Goal: Task Accomplishment & Management: Complete application form

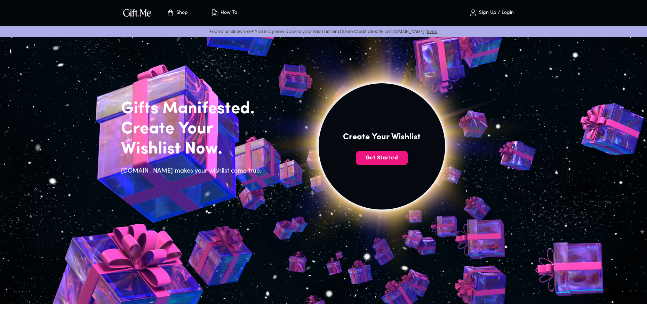
click at [485, 8] on button "Sign Up / Login" at bounding box center [491, 13] width 70 height 22
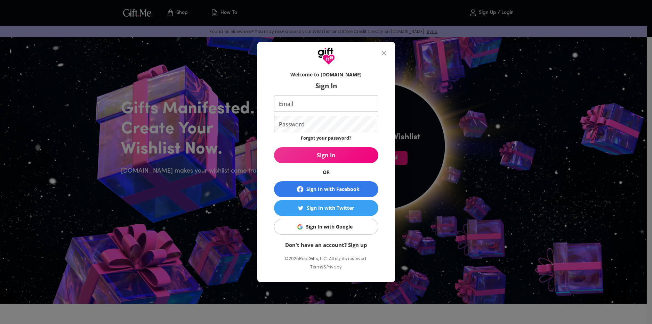
click at [349, 243] on link "Don't have an account? Sign up" at bounding box center [326, 245] width 82 height 7
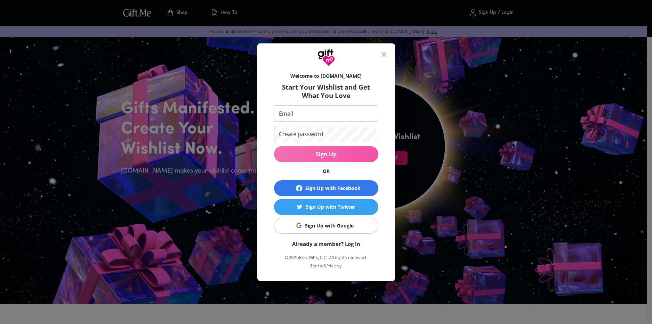
click at [308, 149] on button "Sign Up" at bounding box center [326, 154] width 104 height 16
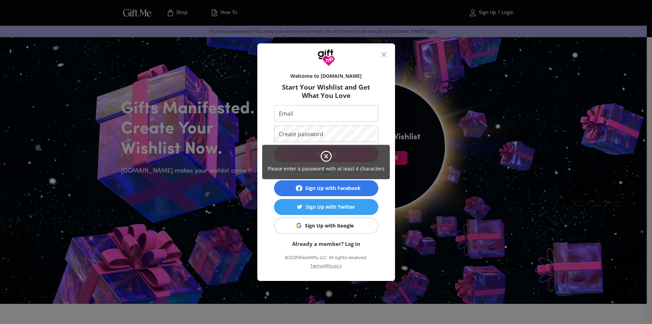
click at [308, 117] on div "Please enter a password with at least 4 characters" at bounding box center [326, 162] width 652 height 324
click at [308, 114] on div "Please enter a password with at least 4 characters" at bounding box center [326, 162] width 652 height 324
click at [301, 112] on div "Please enter a password with at least 4 characters" at bounding box center [326, 162] width 652 height 324
click at [328, 159] on icon at bounding box center [326, 156] width 13 height 13
click at [300, 112] on div "Please enter a password with at least 4 characters" at bounding box center [326, 162] width 652 height 324
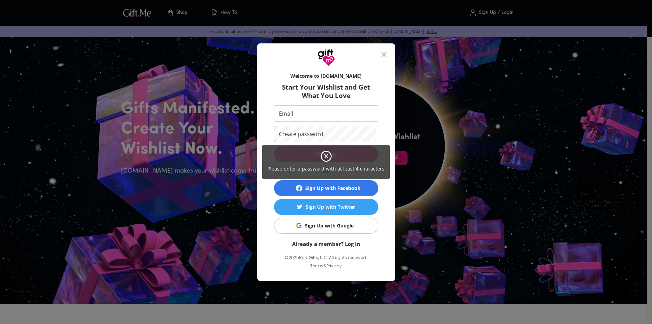
click at [327, 156] on icon at bounding box center [326, 156] width 13 height 13
click at [299, 115] on div "Please enter a password with at least 4 characters" at bounding box center [326, 162] width 652 height 324
click at [293, 117] on div "Please enter a password with at least 4 characters" at bounding box center [326, 162] width 652 height 324
click at [330, 155] on icon at bounding box center [326, 156] width 13 height 13
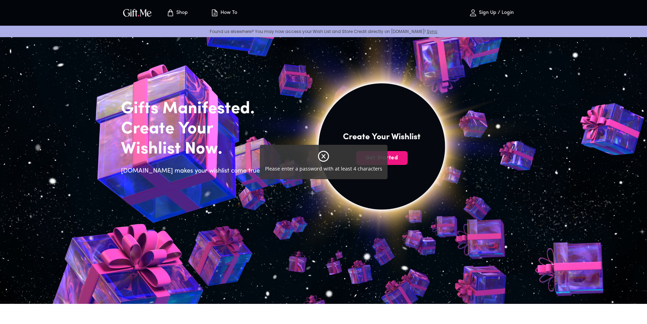
drag, startPoint x: 327, startPoint y: 154, endPoint x: 323, endPoint y: 158, distance: 5.7
click at [326, 155] on icon at bounding box center [323, 156] width 13 height 13
click at [322, 158] on icon at bounding box center [323, 156] width 4 height 4
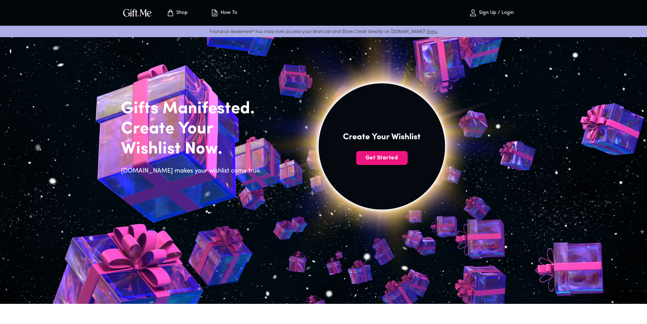
click at [484, 13] on p "Sign Up / Login" at bounding box center [495, 13] width 36 height 6
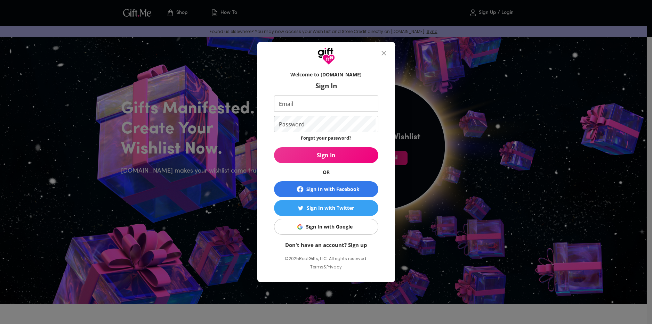
click at [309, 103] on input "Email" at bounding box center [324, 104] width 101 height 16
type input "xzr.devs@gmail.com"
click at [351, 241] on form "Welcome to Gift.me Sign In Email xzr.devs@gmail.com Email Password Password For…" at bounding box center [326, 158] width 104 height 181
click at [352, 245] on link "Don't have an account? Sign up" at bounding box center [326, 245] width 82 height 7
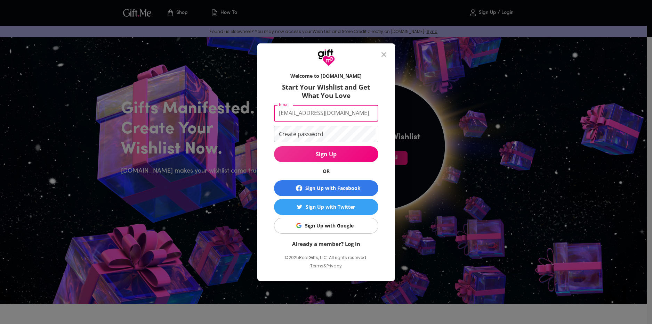
click at [322, 115] on input "xzr.devs@gmail.com" at bounding box center [324, 113] width 101 height 16
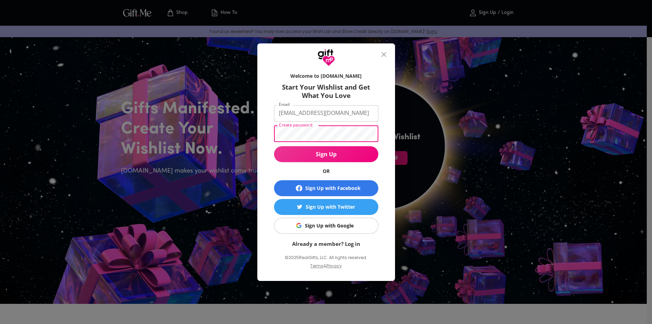
click at [274, 146] on button "Sign Up" at bounding box center [326, 154] width 104 height 16
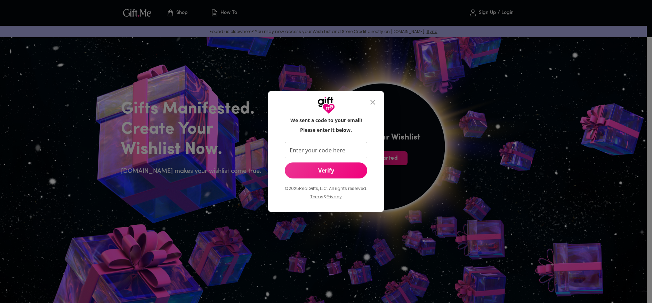
click at [322, 153] on input "Enter your code here" at bounding box center [325, 150] width 80 height 16
type input "965142"
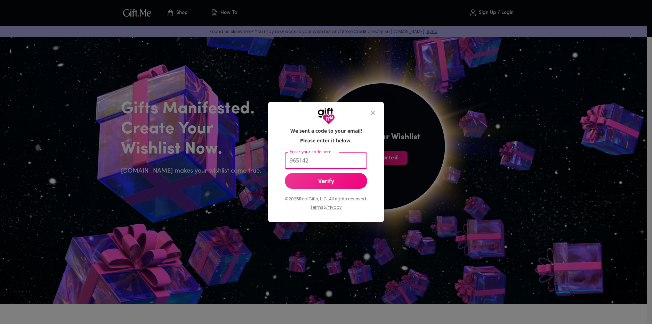
click at [325, 186] on button "Verify" at bounding box center [326, 181] width 82 height 16
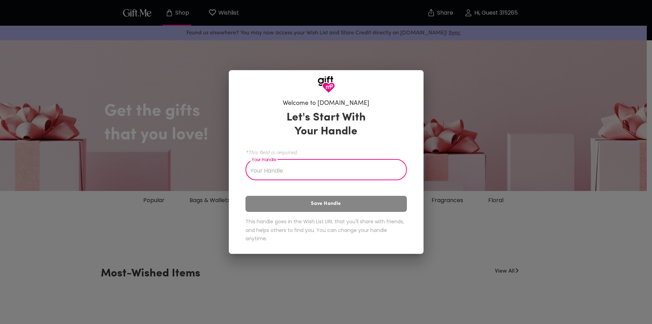
click at [310, 170] on input "Your Handle" at bounding box center [322, 170] width 154 height 19
click at [226, 186] on div "Welcome to [DOMAIN_NAME] Let's Start With Your Handle *This field is required. …" at bounding box center [326, 162] width 652 height 324
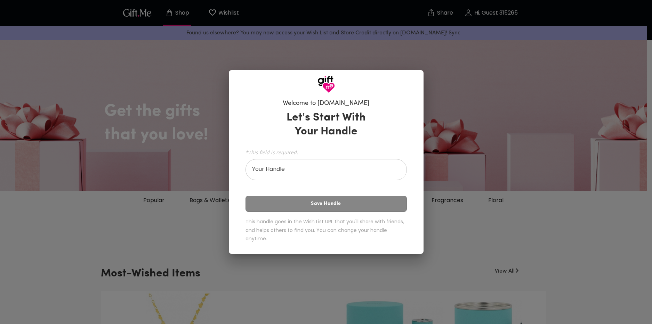
click at [439, 117] on div "Welcome to [DOMAIN_NAME] Let's Start With Your Handle *This field is required. …" at bounding box center [326, 162] width 652 height 324
